Goal: Transaction & Acquisition: Purchase product/service

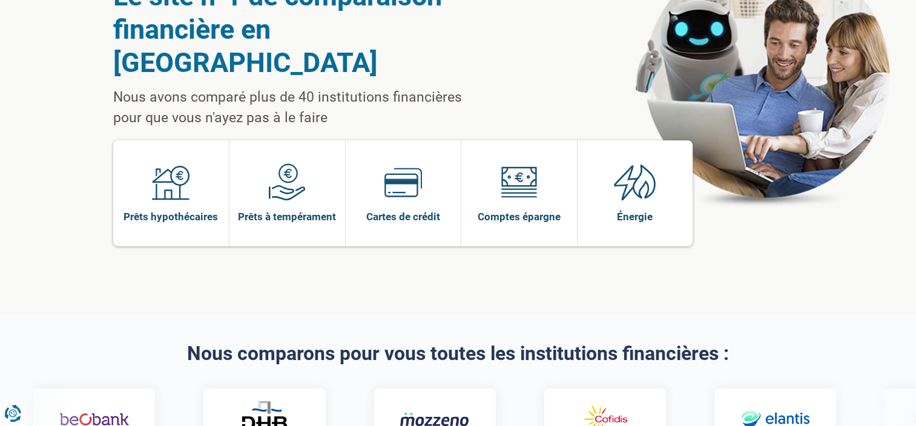
scroll to position [121, 0]
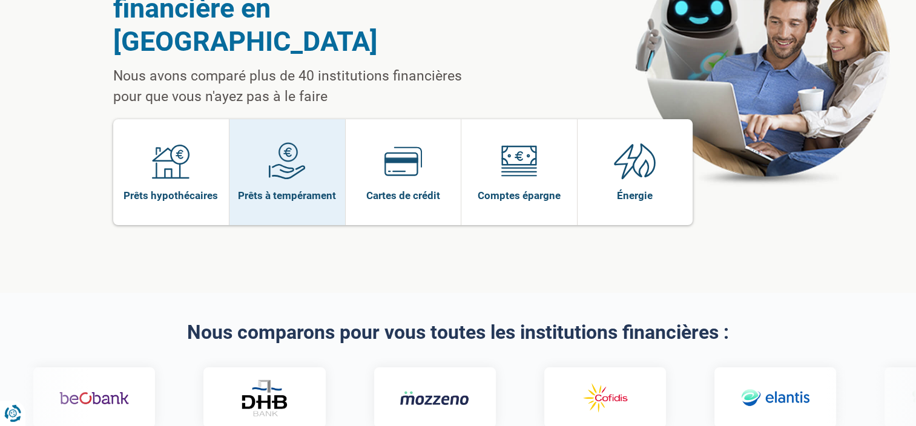
click at [294, 173] on link "Prêts à tempérament" at bounding box center [287, 172] width 116 height 106
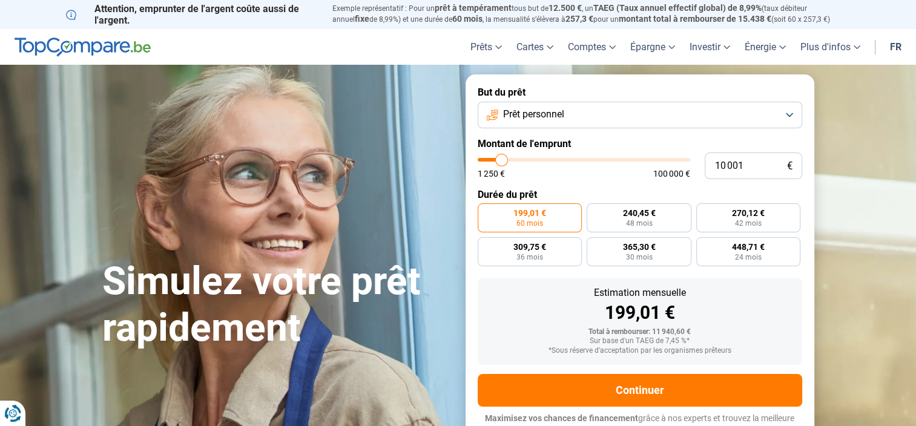
type input "10 250"
type input "10250"
type input "10 500"
type input "10500"
type input "11 250"
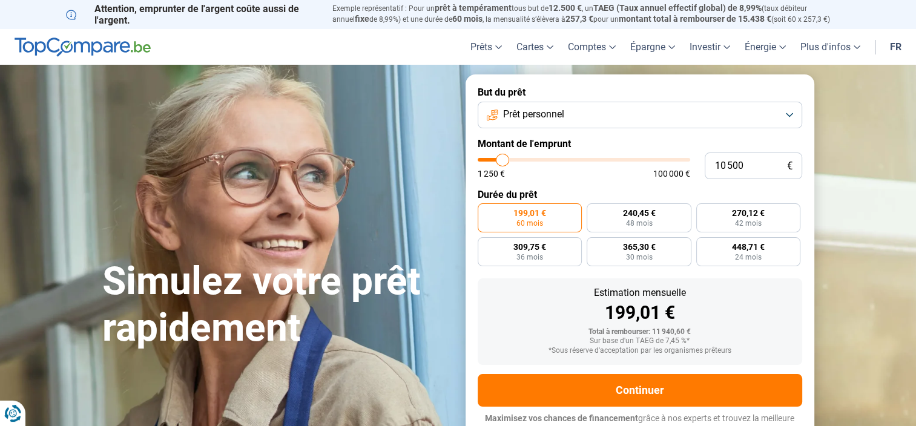
type input "11250"
type input "12 000"
type input "12000"
type input "12 500"
type input "12500"
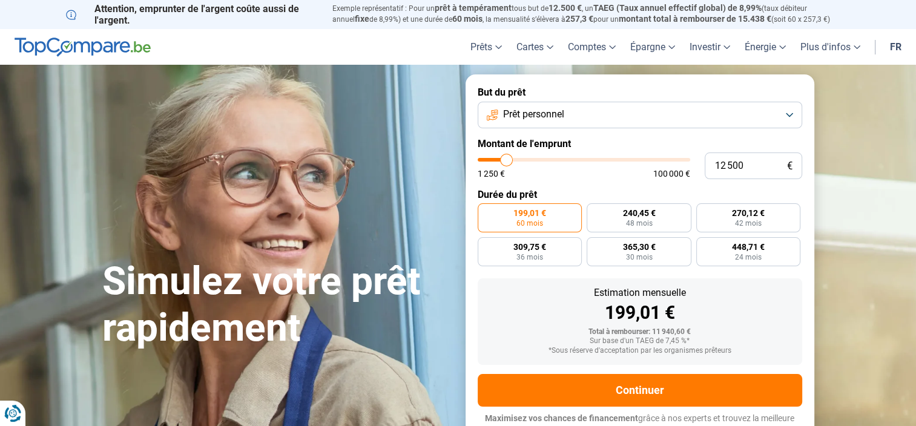
type input "12 250"
type input "12250"
type input "12 000"
type input "12000"
type input "11 500"
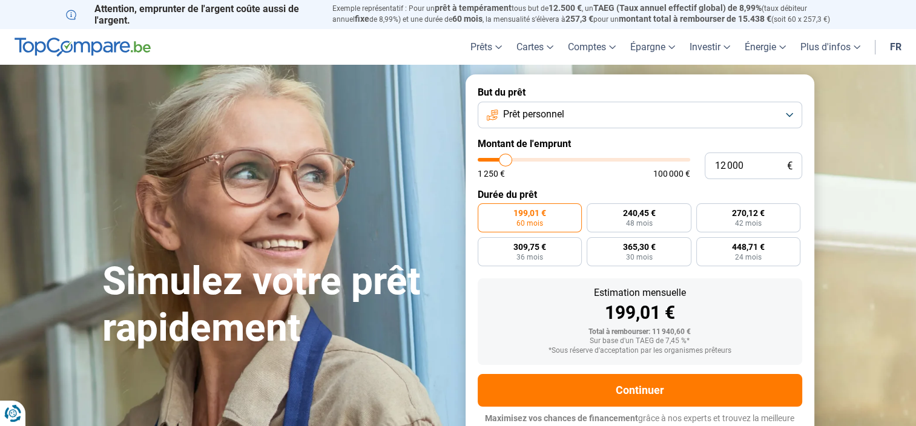
type input "11500"
type input "11 250"
type input "11250"
click at [504, 162] on input "range" at bounding box center [584, 160] width 212 height 4
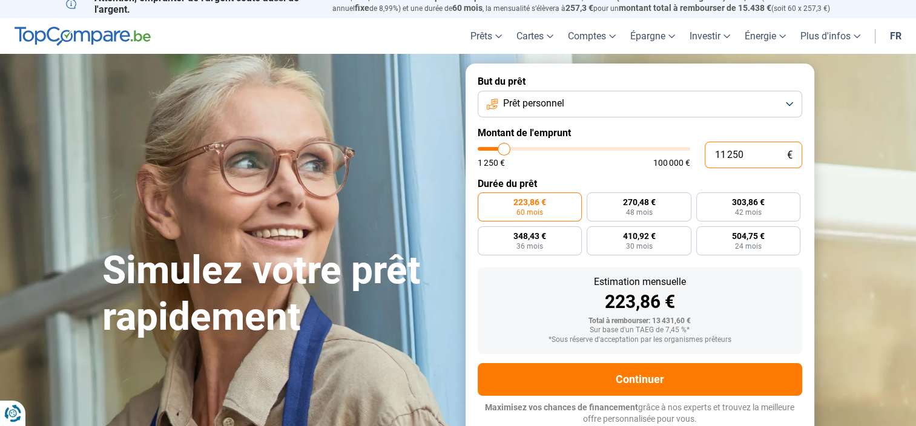
drag, startPoint x: 746, startPoint y: 153, endPoint x: 708, endPoint y: 155, distance: 37.6
click at [709, 153] on input "11 250" at bounding box center [753, 155] width 97 height 27
type input "1"
type input "1250"
type input "10"
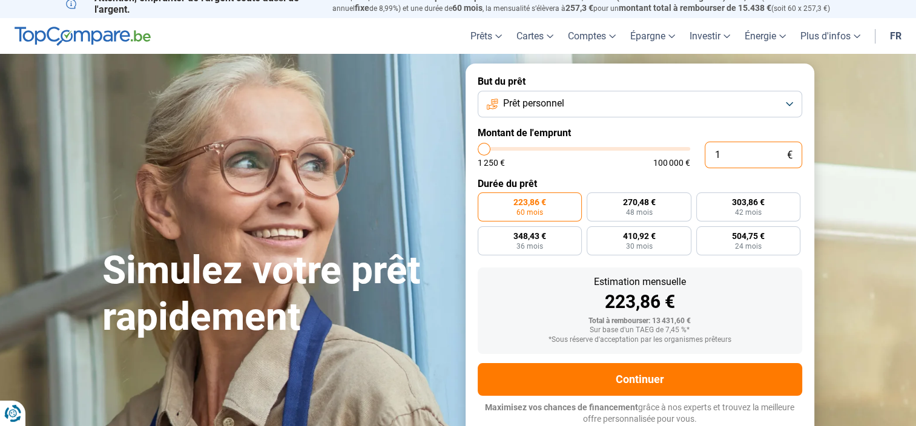
type input "1250"
type input "100"
type input "1250"
type input "10"
type input "1250"
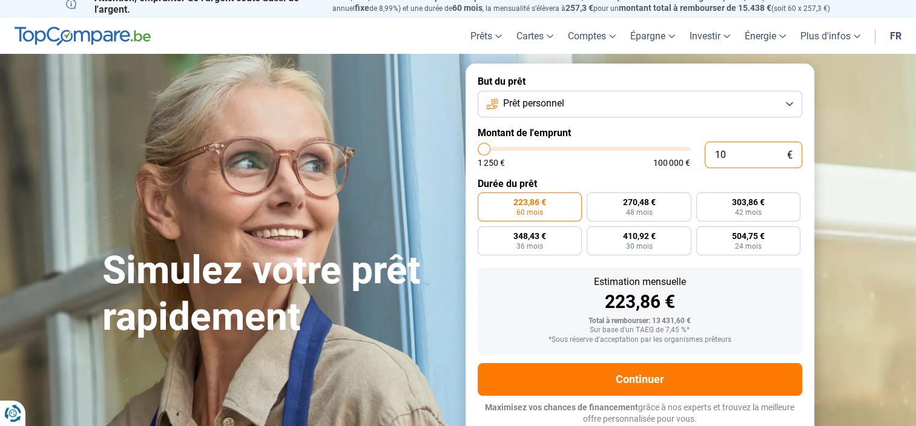
type input "1"
type input "1250"
type input "11"
type input "1250"
type input "110"
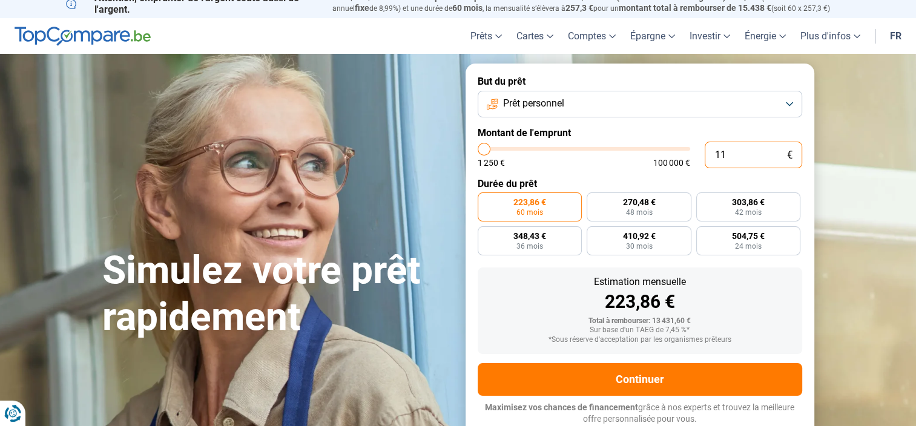
type input "1250"
type input "1 100"
type input "1250"
type input "11 000"
type input "11000"
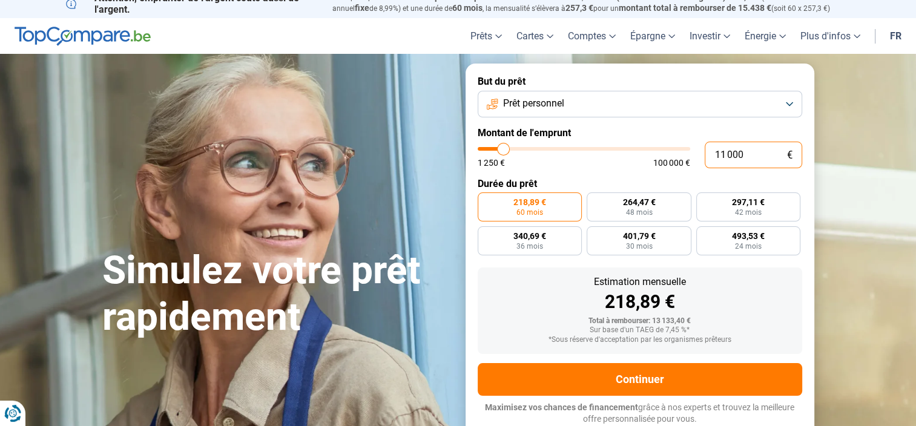
type input "11 000"
click at [498, 278] on div "Estimation mensuelle" at bounding box center [639, 282] width 305 height 10
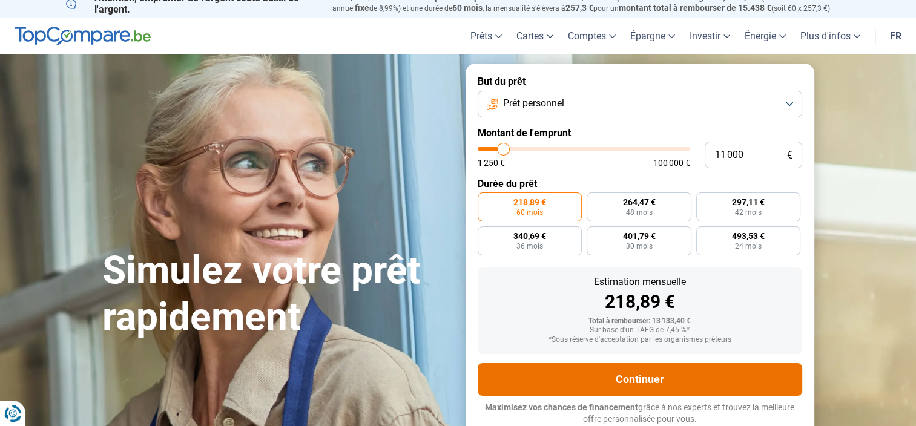
click at [643, 381] on button "Continuer" at bounding box center [640, 379] width 324 height 33
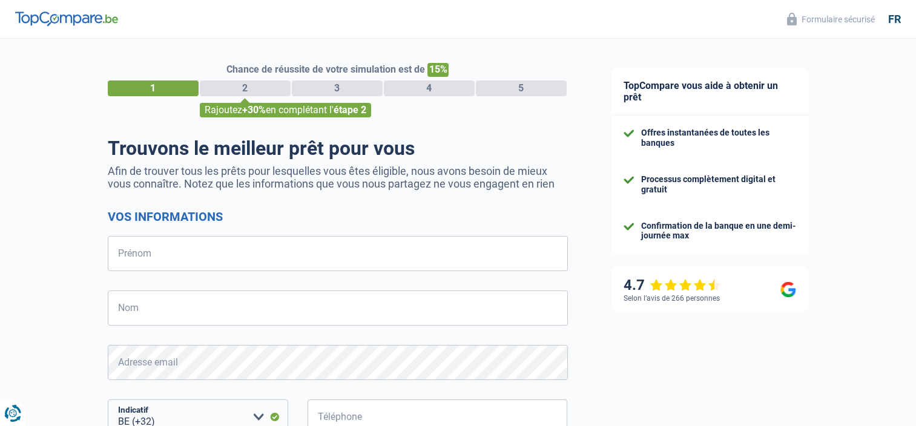
select select "32"
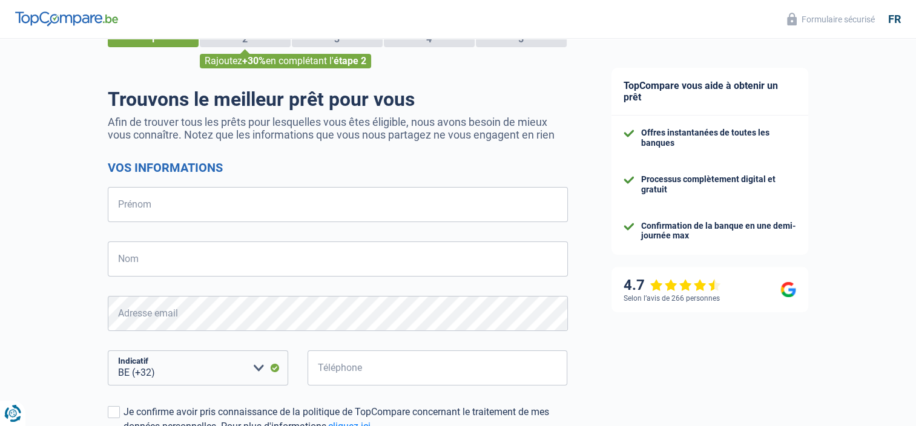
scroll to position [121, 0]
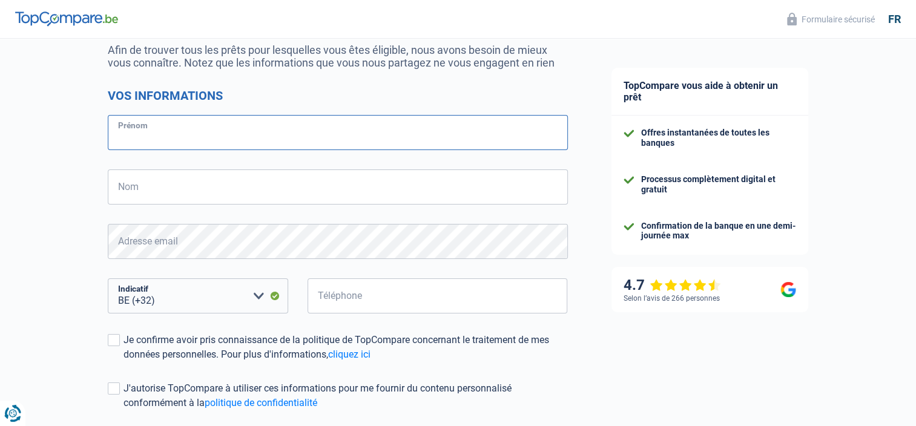
click at [123, 133] on input "Prénom" at bounding box center [338, 132] width 460 height 35
type input "Touhami"
type input "Nasri"
click at [322, 292] on input "Téléphone" at bounding box center [437, 295] width 260 height 35
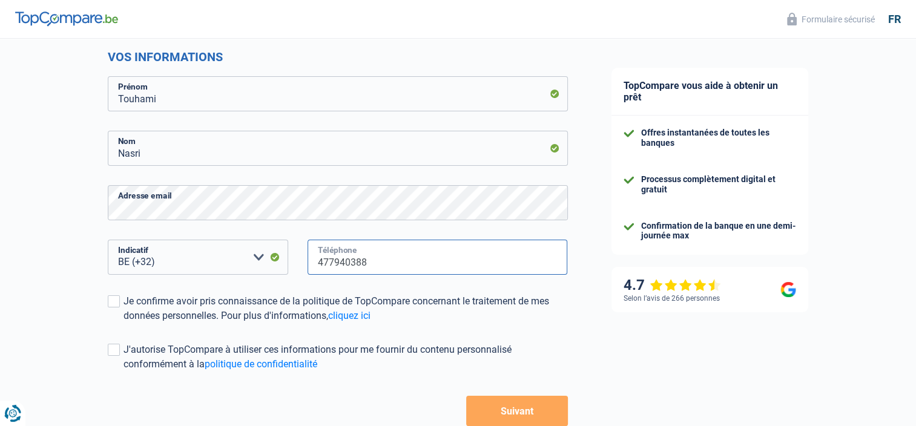
scroll to position [182, 0]
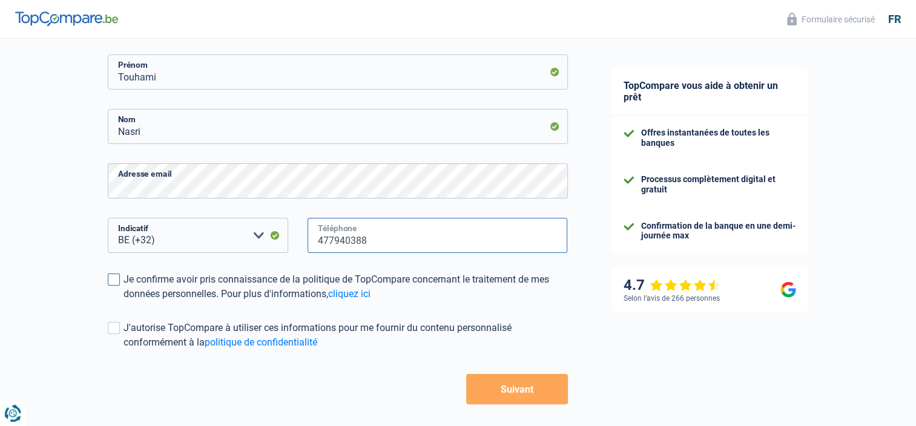
type input "477940388"
click at [118, 286] on span at bounding box center [114, 280] width 12 height 12
click at [123, 301] on input "Je confirme avoir pris connaissance de la politique de TopCompare concernant le…" at bounding box center [123, 301] width 0 height 0
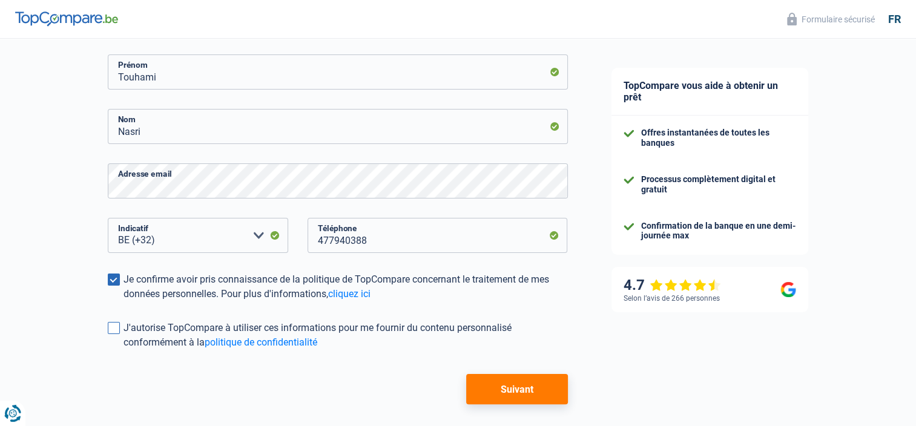
click at [113, 329] on span at bounding box center [114, 328] width 12 height 12
click at [123, 350] on input "J'autorise TopCompare à utiliser ces informations pour me fournir du contenu pe…" at bounding box center [123, 350] width 0 height 0
drag, startPoint x: 508, startPoint y: 391, endPoint x: 493, endPoint y: 392, distance: 15.2
click at [507, 391] on button "Suivant" at bounding box center [516, 389] width 101 height 30
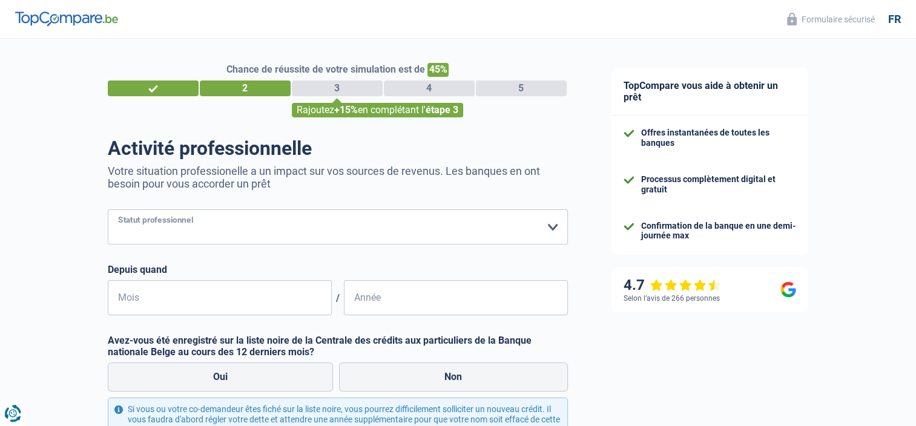
click at [553, 226] on select "Ouvrier Employé privé Employé public Invalide Indépendant Pensionné Chômeur Mut…" at bounding box center [338, 226] width 460 height 35
click at [553, 225] on select "Ouvrier Employé privé Employé public Invalide Indépendant Pensionné Chômeur Mut…" at bounding box center [338, 226] width 460 height 35
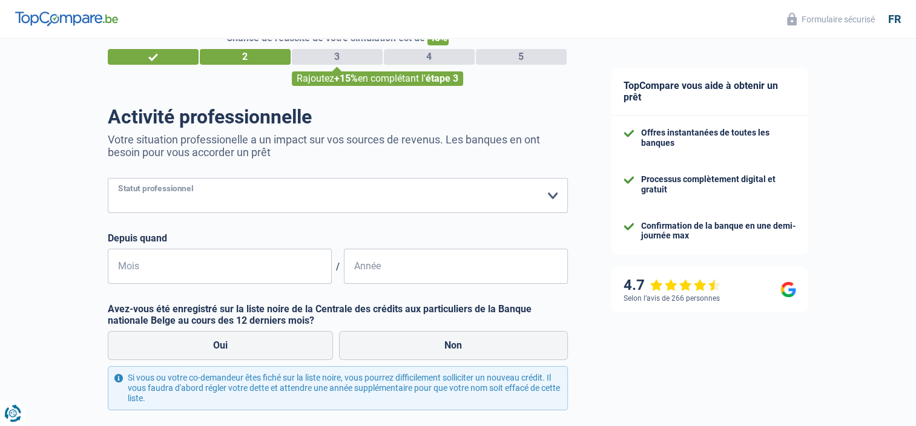
scroll to position [61, 0]
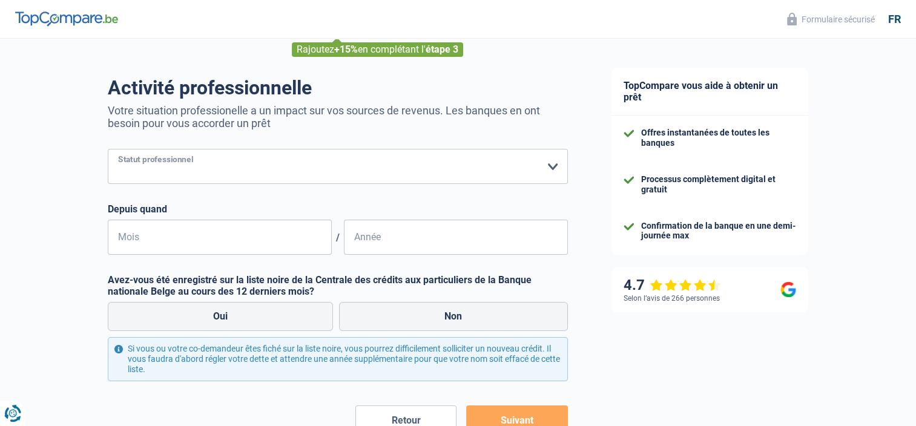
click at [271, 165] on select "Ouvrier Employé privé Employé public Invalide Indépendant Pensionné Chômeur Mut…" at bounding box center [338, 166] width 460 height 35
select select "privateEmployee"
click at [108, 150] on select "Ouvrier Employé privé Employé public Invalide Indépendant Pensionné Chômeur Mut…" at bounding box center [338, 166] width 460 height 35
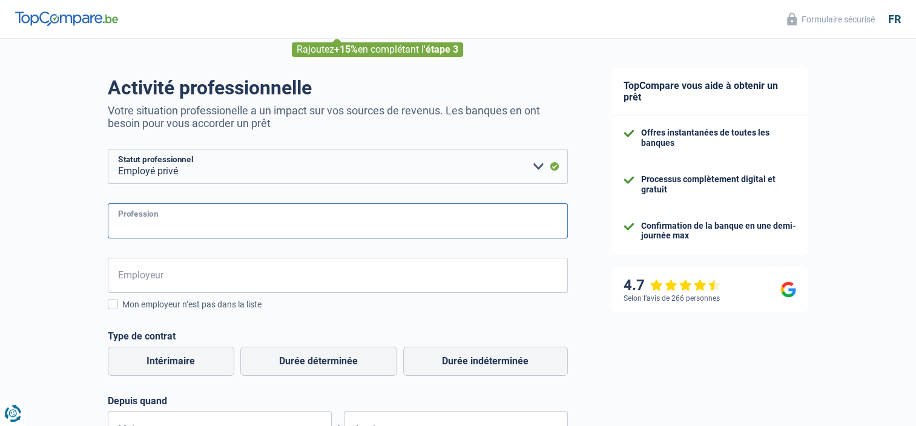
click at [240, 217] on input "Profession" at bounding box center [338, 220] width 460 height 35
type input "Ingenieur"
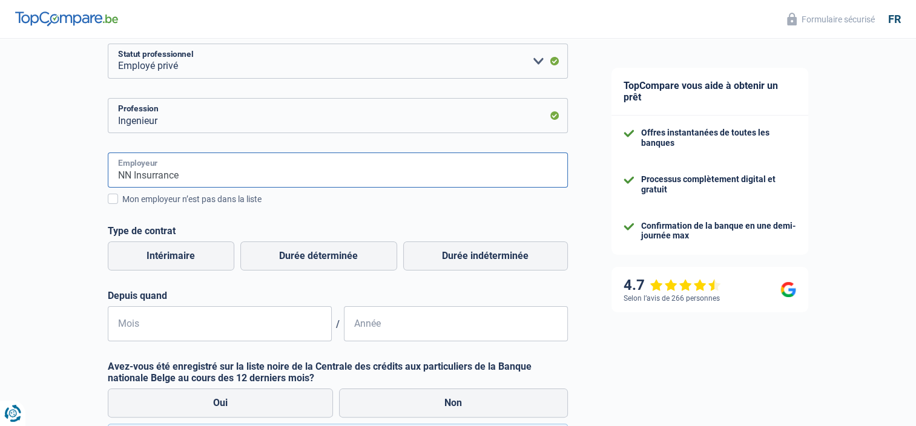
scroll to position [182, 0]
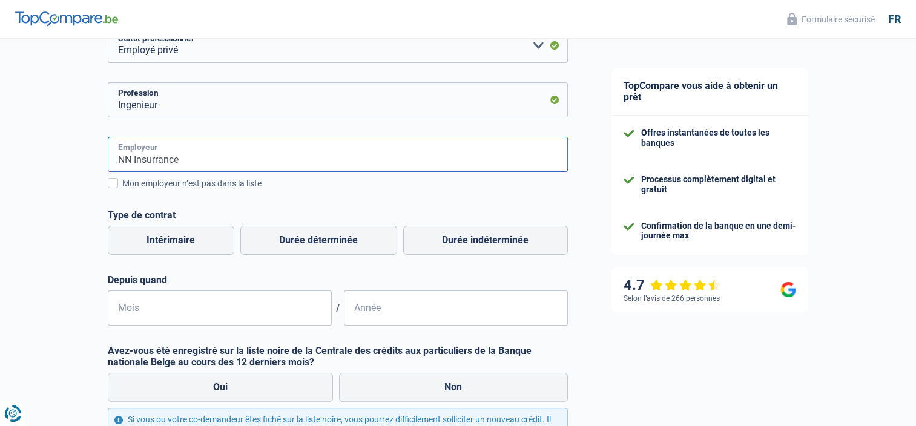
click at [198, 157] on input "NN Insurrance" at bounding box center [338, 154] width 460 height 35
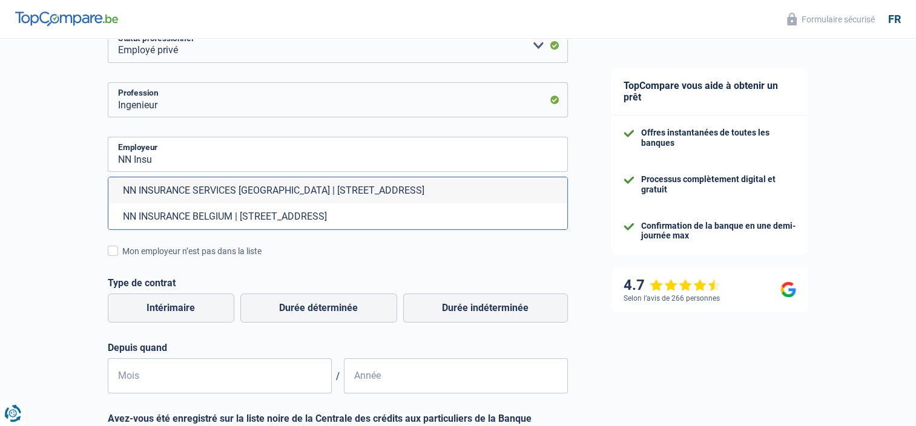
click at [189, 219] on li "NN INSURANCE BELGIUM | Avenue Fonsny, 38 | 1060 - Saint-Gilles" at bounding box center [337, 216] width 459 height 26
type input "NN INSURANCE BELGIUM | Avenue Fonsny, 38 | 1060 - Saint-Gilles"
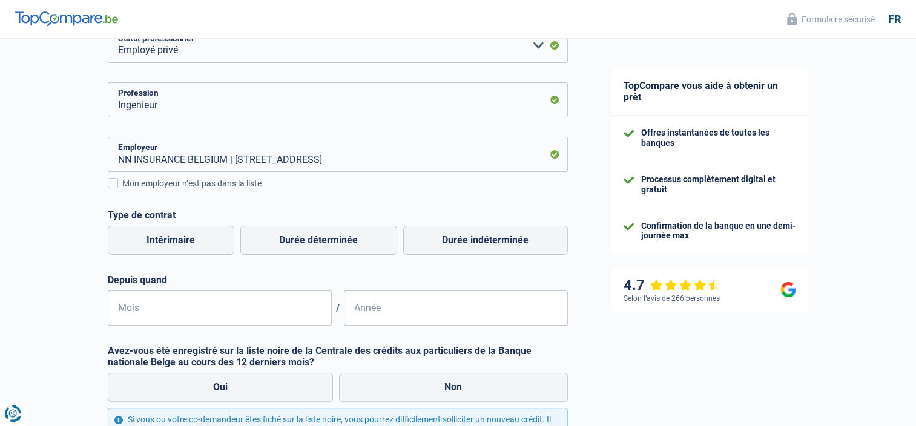
click at [1, 254] on body "Vous avez le contrôle de vos données Nous utilisons des cookies, tout comme nos…" at bounding box center [458, 37] width 916 height 438
click at [28, 254] on div "Chance de réussite de votre simulation est de 45% 1 2 3 4 5 Rajoutez +15% en co…" at bounding box center [295, 213] width 590 height 722
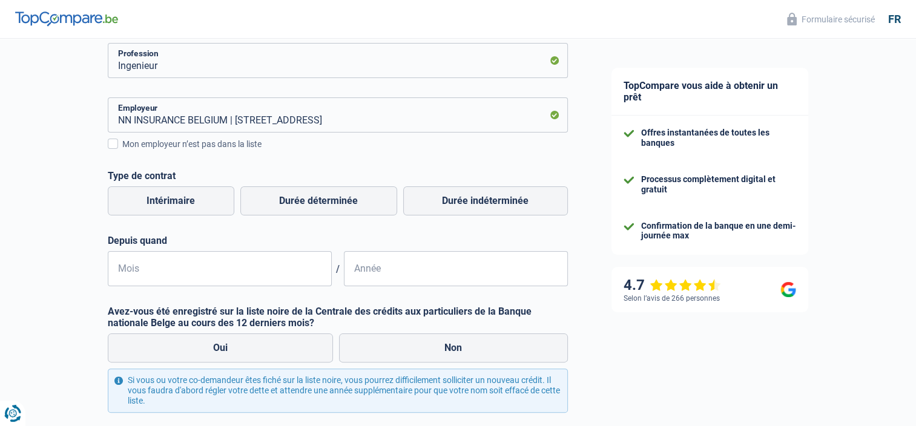
scroll to position [242, 0]
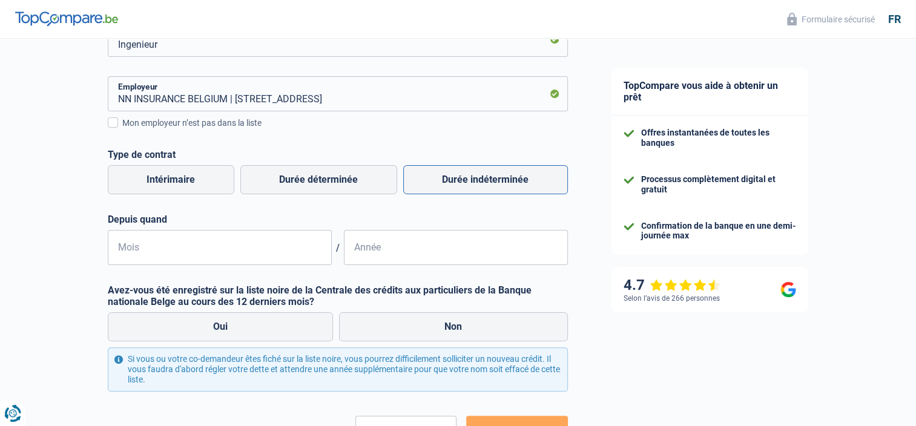
click at [455, 185] on label "Durée indéterminée" at bounding box center [485, 179] width 165 height 29
click at [455, 185] on input "Durée indéterminée" at bounding box center [485, 179] width 165 height 29
radio input "true"
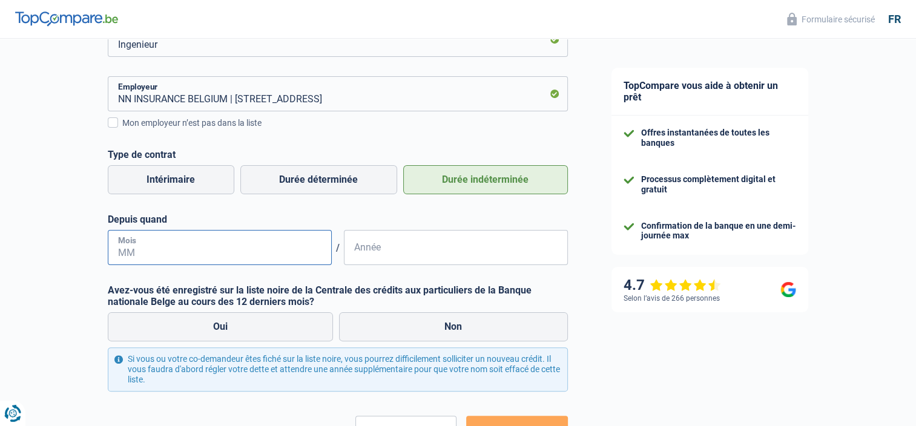
click at [154, 261] on input "Mois" at bounding box center [220, 247] width 224 height 35
type input "01"
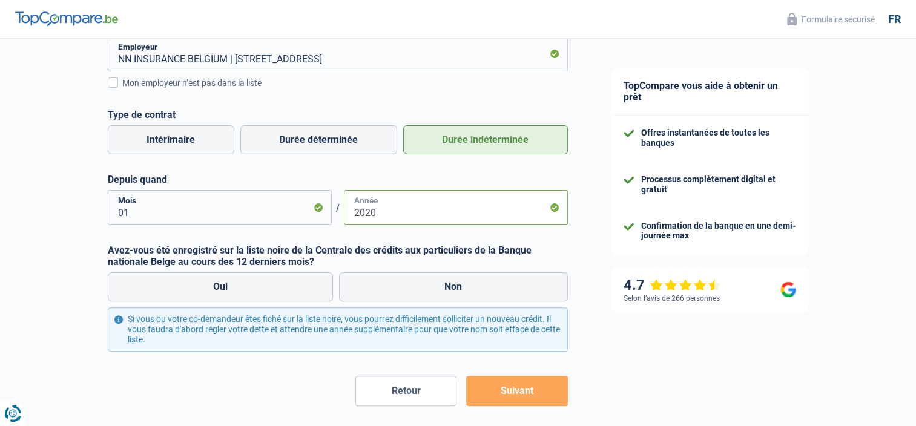
scroll to position [303, 0]
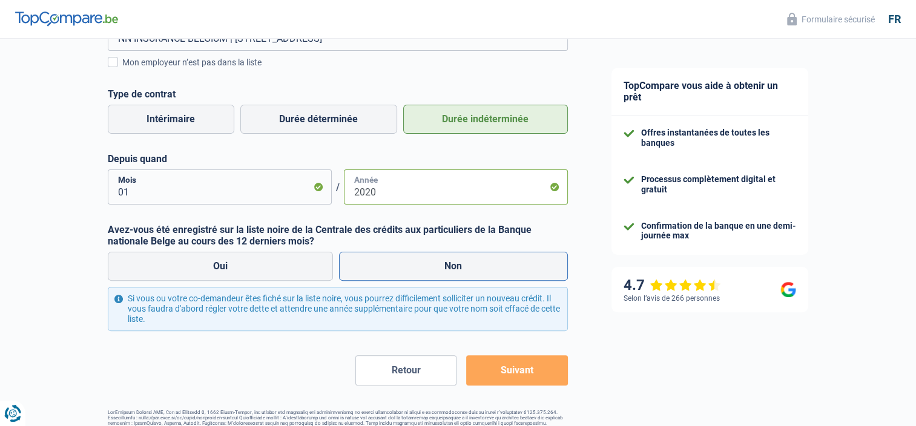
type input "2020"
click at [442, 269] on label "Non" at bounding box center [453, 266] width 229 height 29
click at [442, 269] on input "Non" at bounding box center [453, 266] width 229 height 29
radio input "true"
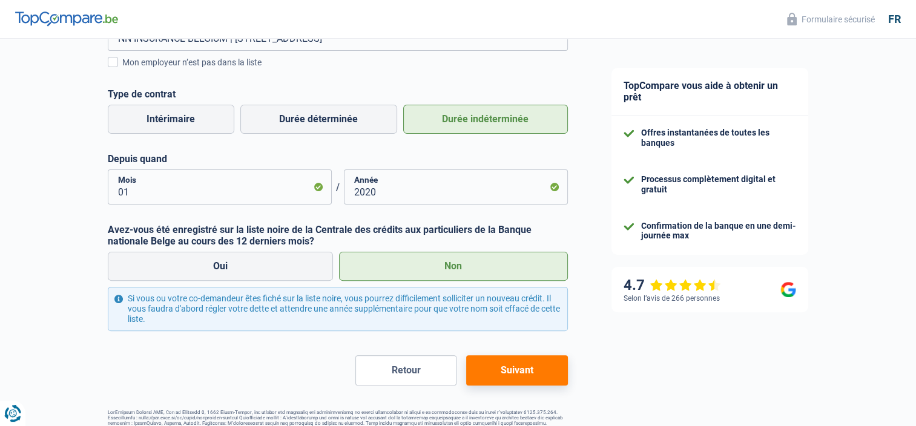
click at [504, 373] on button "Suivant" at bounding box center [516, 370] width 101 height 30
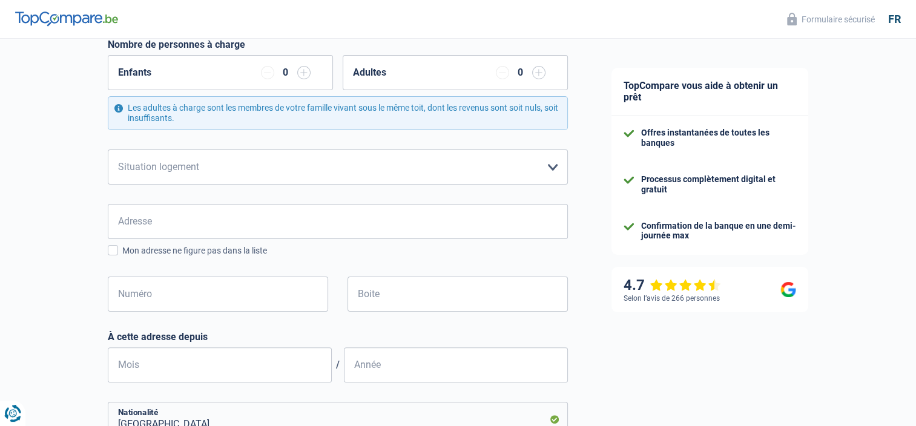
scroll to position [223, 0]
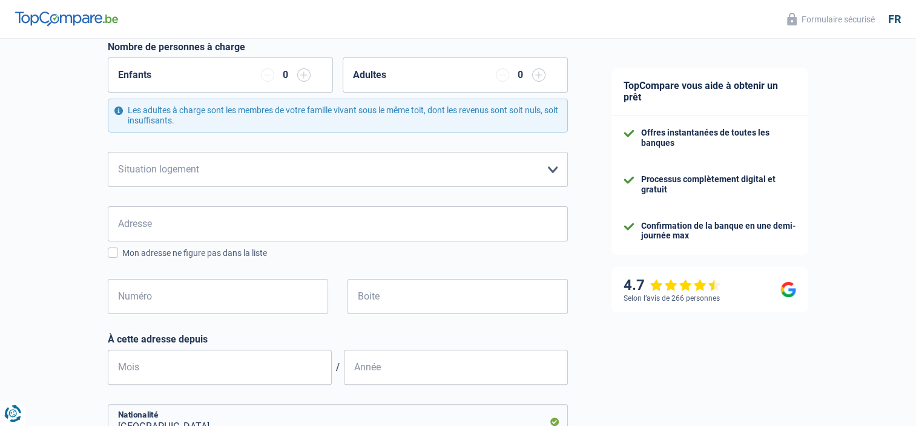
click at [307, 77] on input "button" at bounding box center [303, 74] width 13 height 13
click at [538, 80] on input "button" at bounding box center [538, 74] width 13 height 13
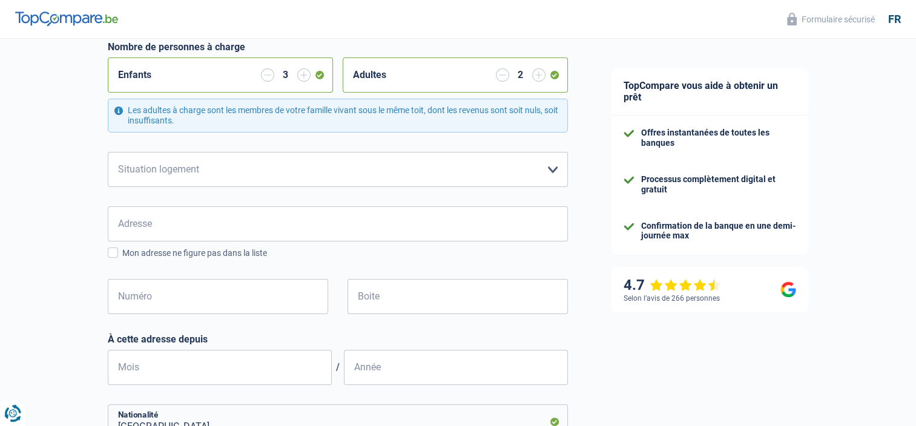
click at [500, 77] on input "button" at bounding box center [502, 74] width 13 height 13
click at [547, 160] on select "Locataire Propriétaire avec prêt hypothécaire Propriétaire sans prêt hypothécai…" at bounding box center [338, 169] width 460 height 35
select select "ownerWithMortgage"
click at [108, 152] on select "Locataire Propriétaire avec prêt hypothécaire Propriétaire sans prêt hypothécai…" at bounding box center [338, 169] width 460 height 35
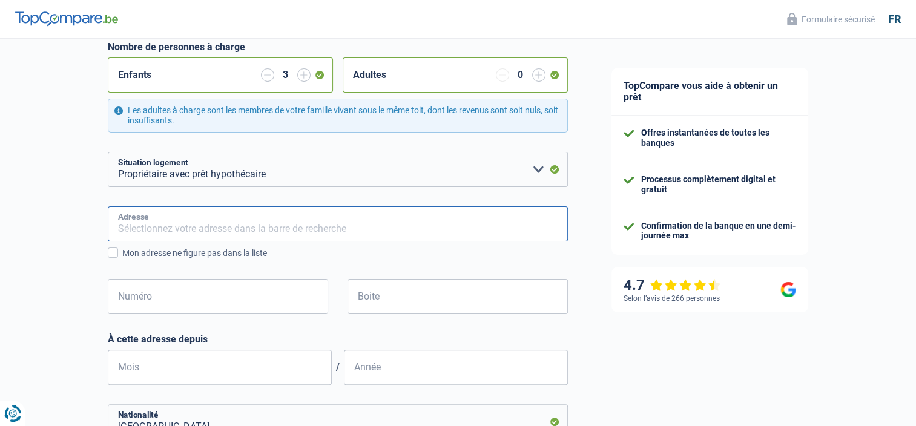
click at [286, 229] on input "Adresse" at bounding box center [338, 223] width 460 height 35
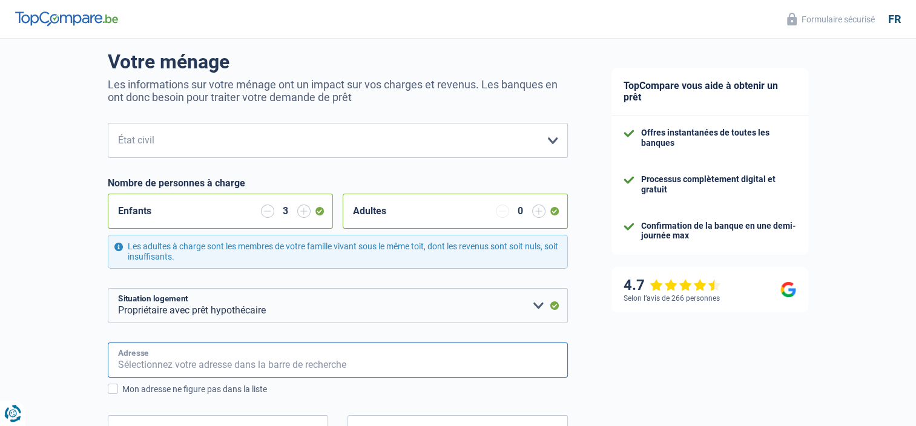
scroll to position [242, 0]
